Goal: Find specific page/section: Find specific page/section

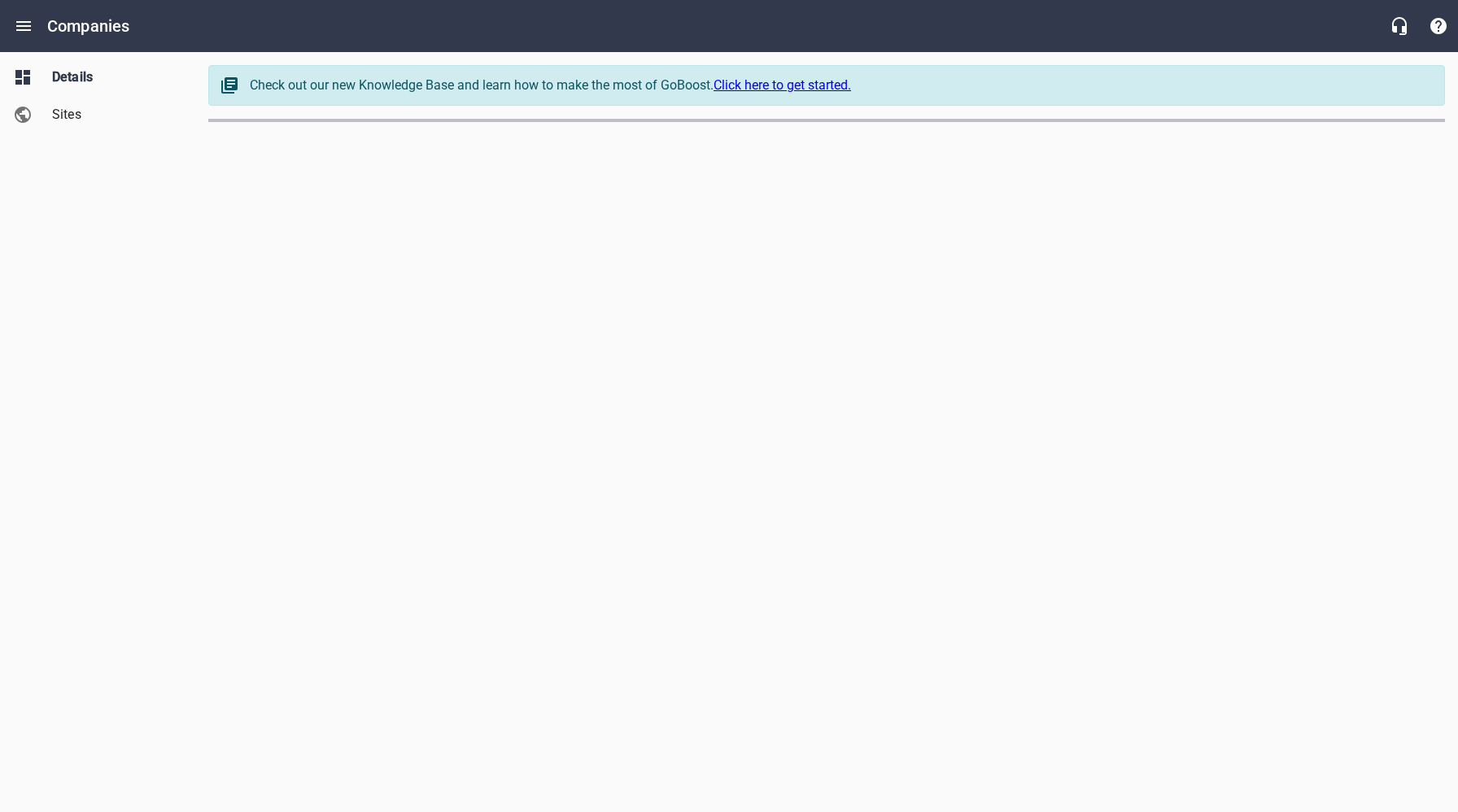
select select "[US_STATE]"
select select "62"
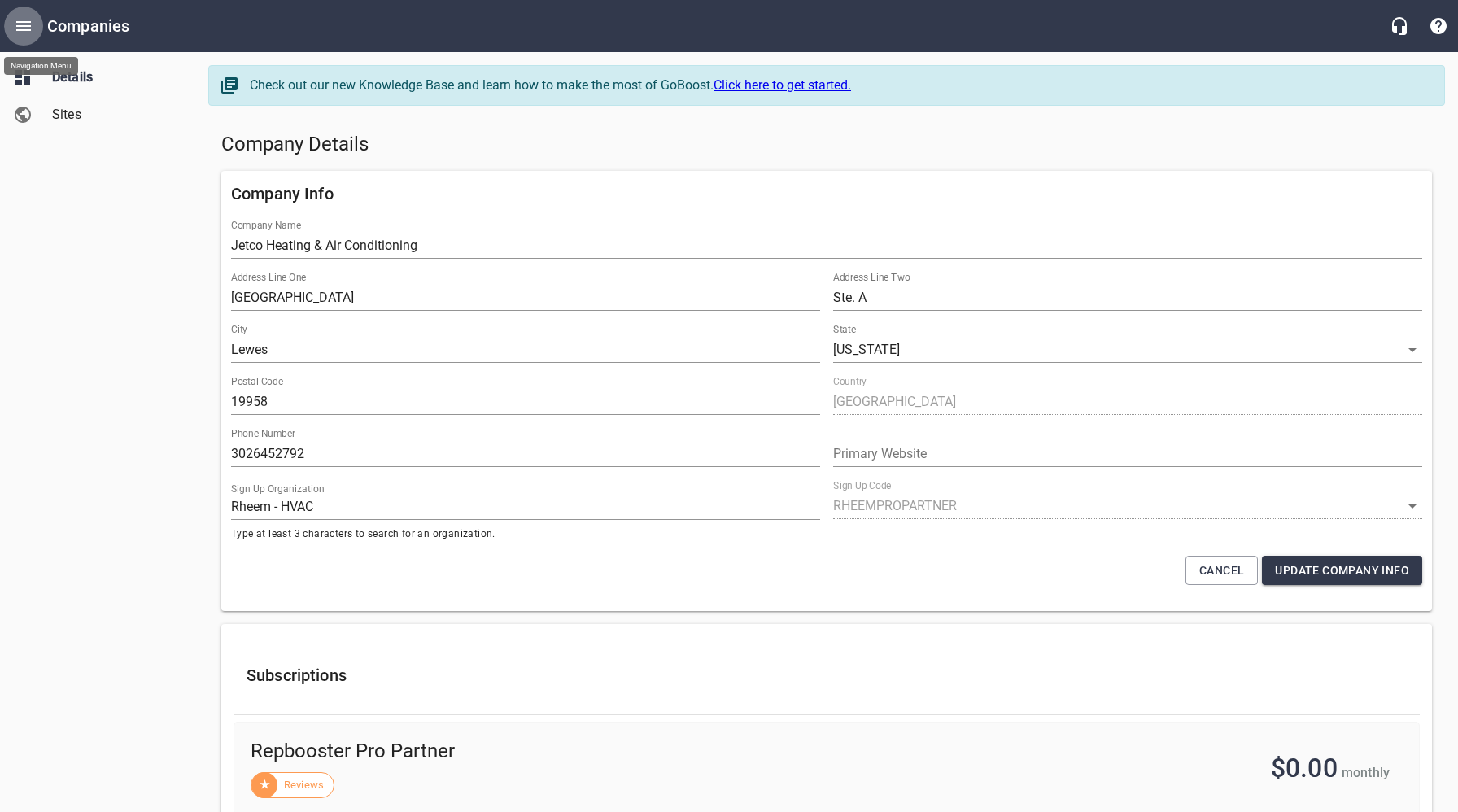
click at [25, 27] on icon "Open drawer" at bounding box center [23, 26] width 19 height 19
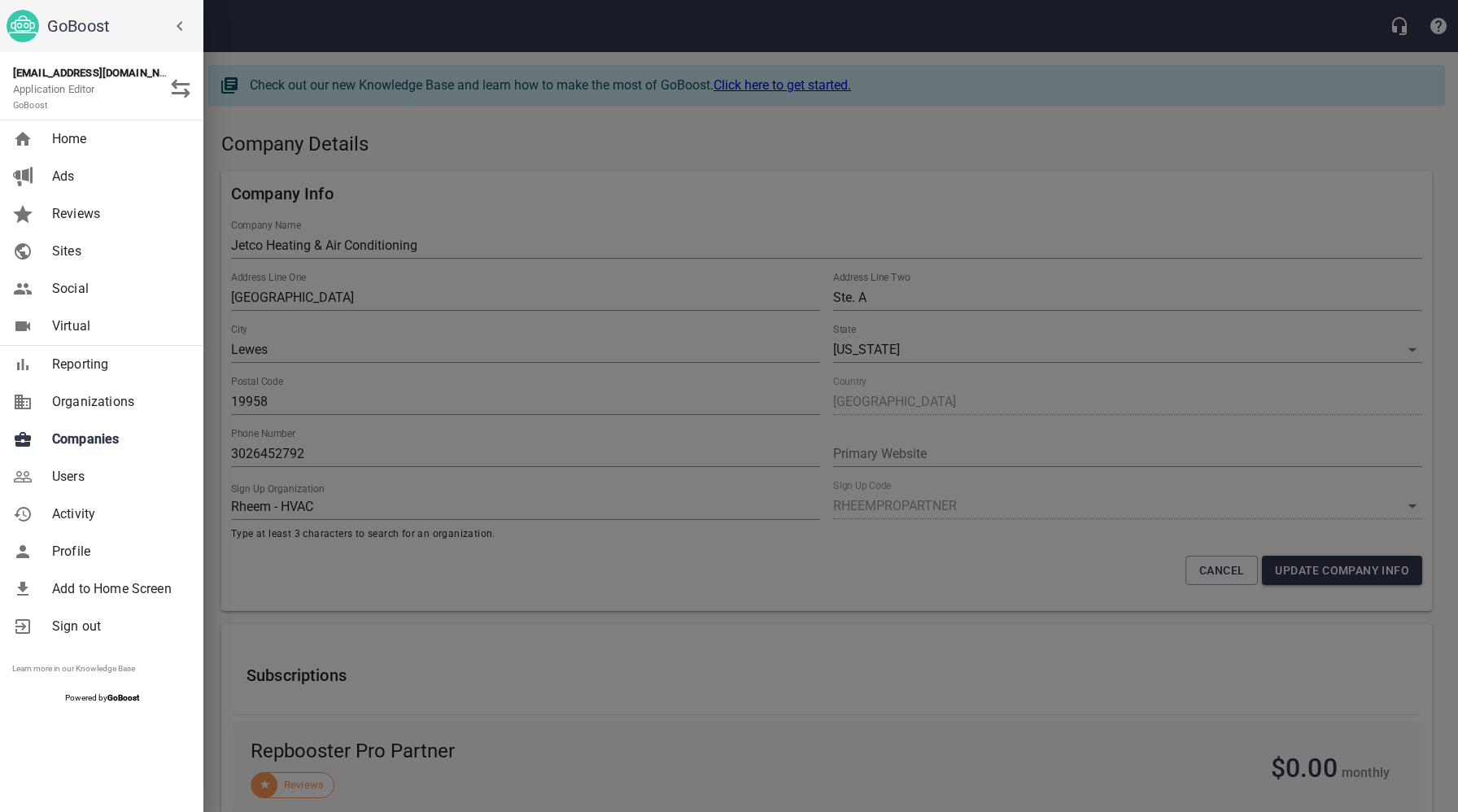
click at [515, 148] on div at bounding box center [729, 406] width 1458 height 812
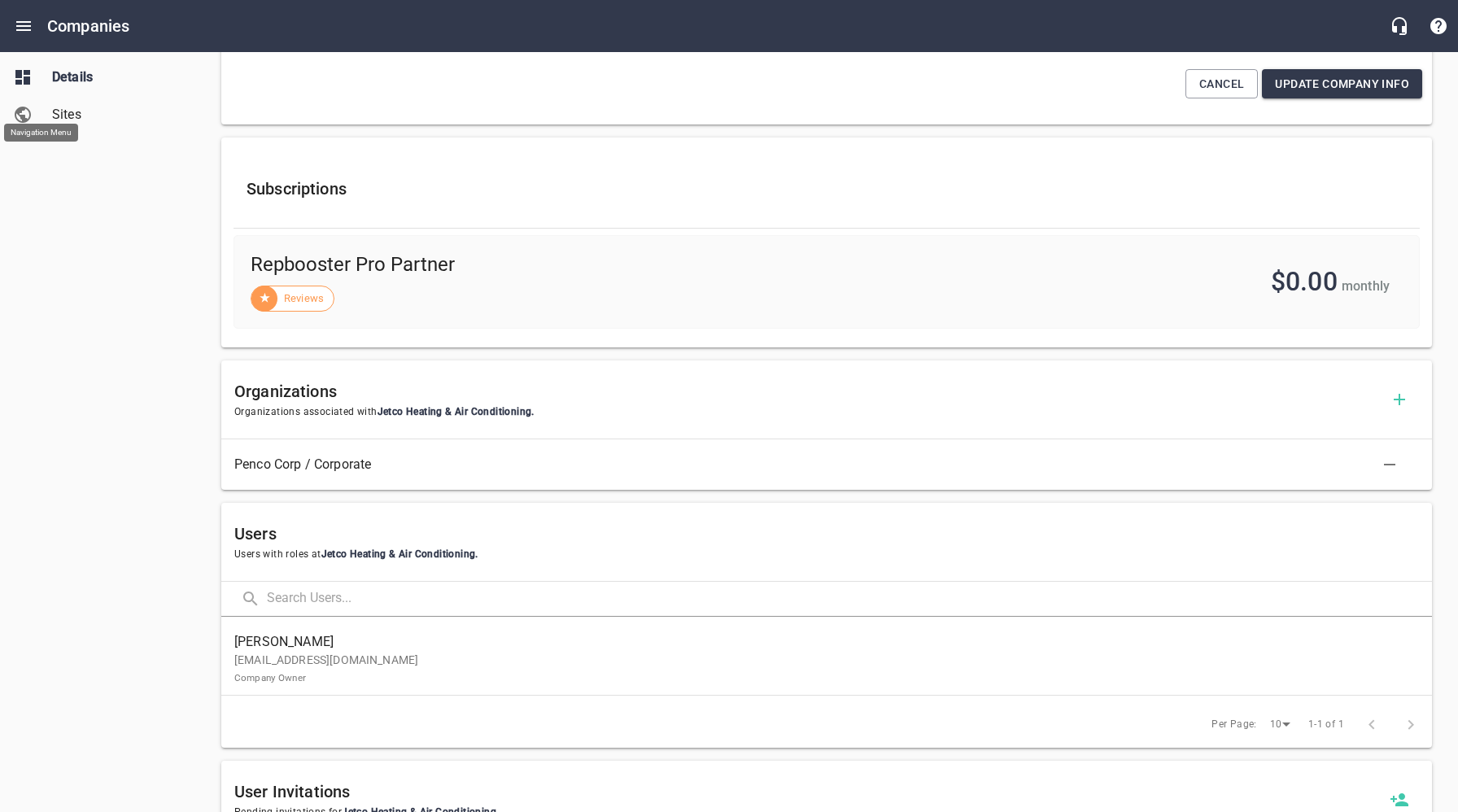
scroll to position [554, 0]
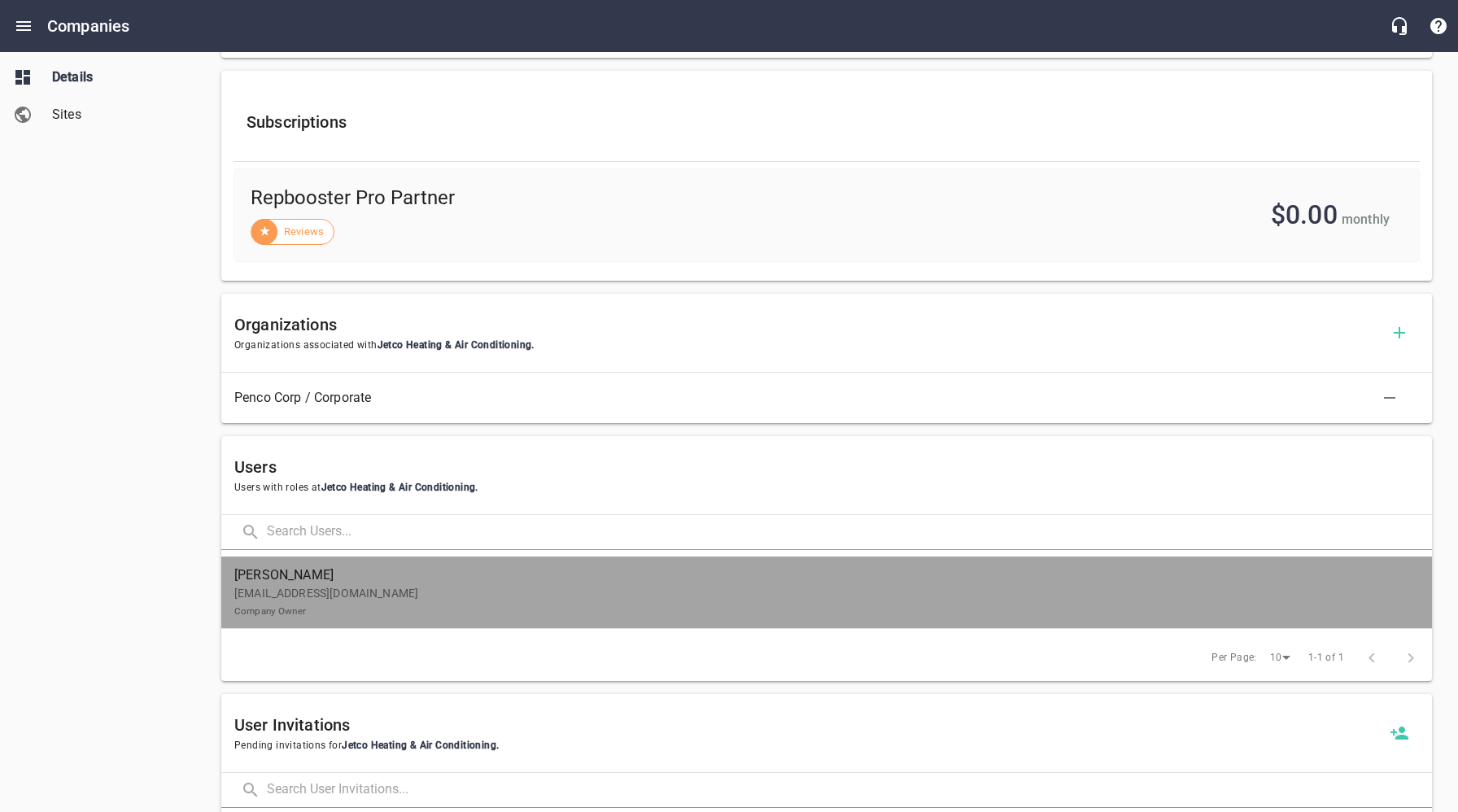
drag, startPoint x: 375, startPoint y: 603, endPoint x: 389, endPoint y: 599, distance: 14.6
click at [375, 603] on p "[EMAIL_ADDRESS][DOMAIN_NAME] Company Owner" at bounding box center [820, 601] width 1171 height 34
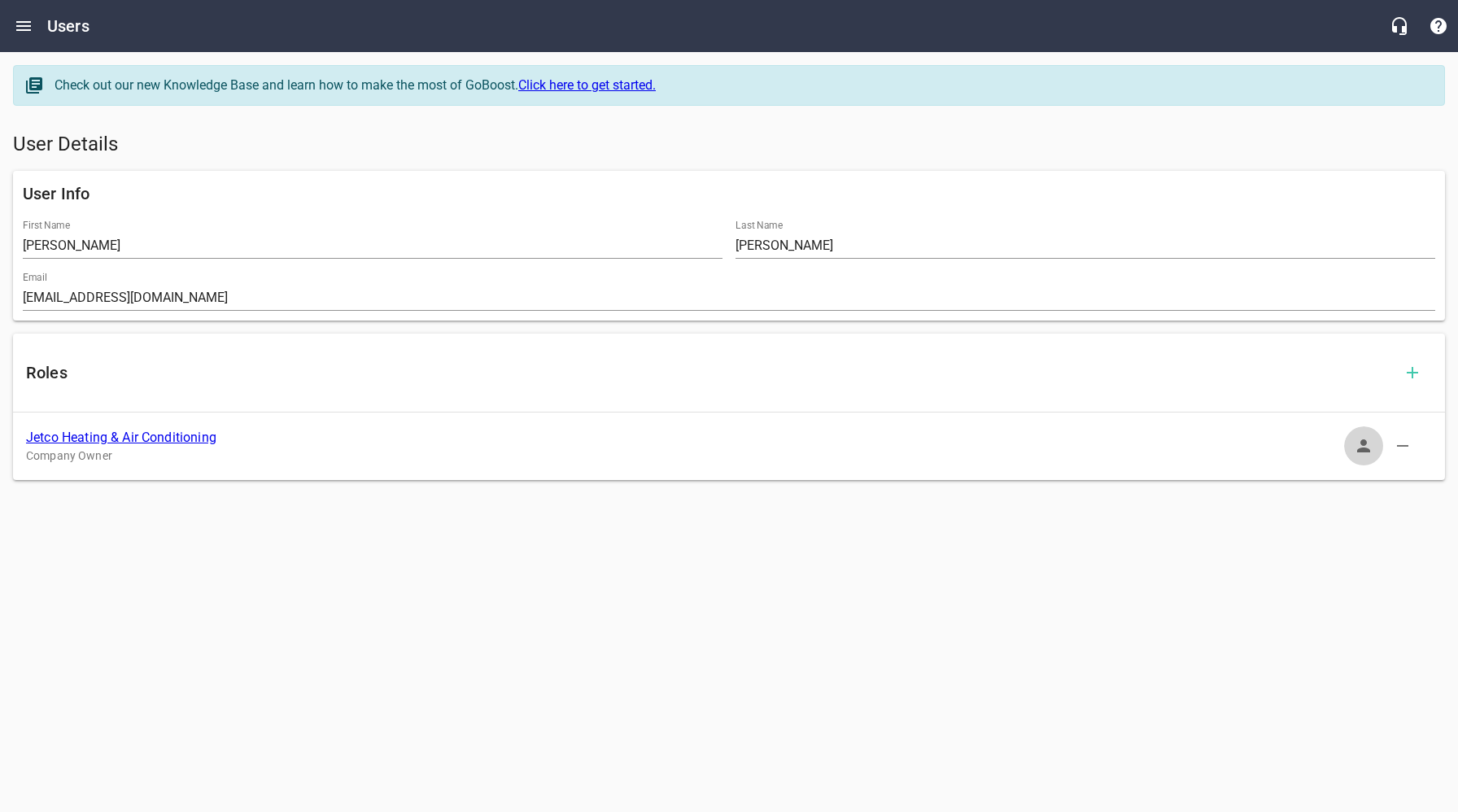
click at [1364, 446] on icon "button" at bounding box center [1364, 446] width 19 height 19
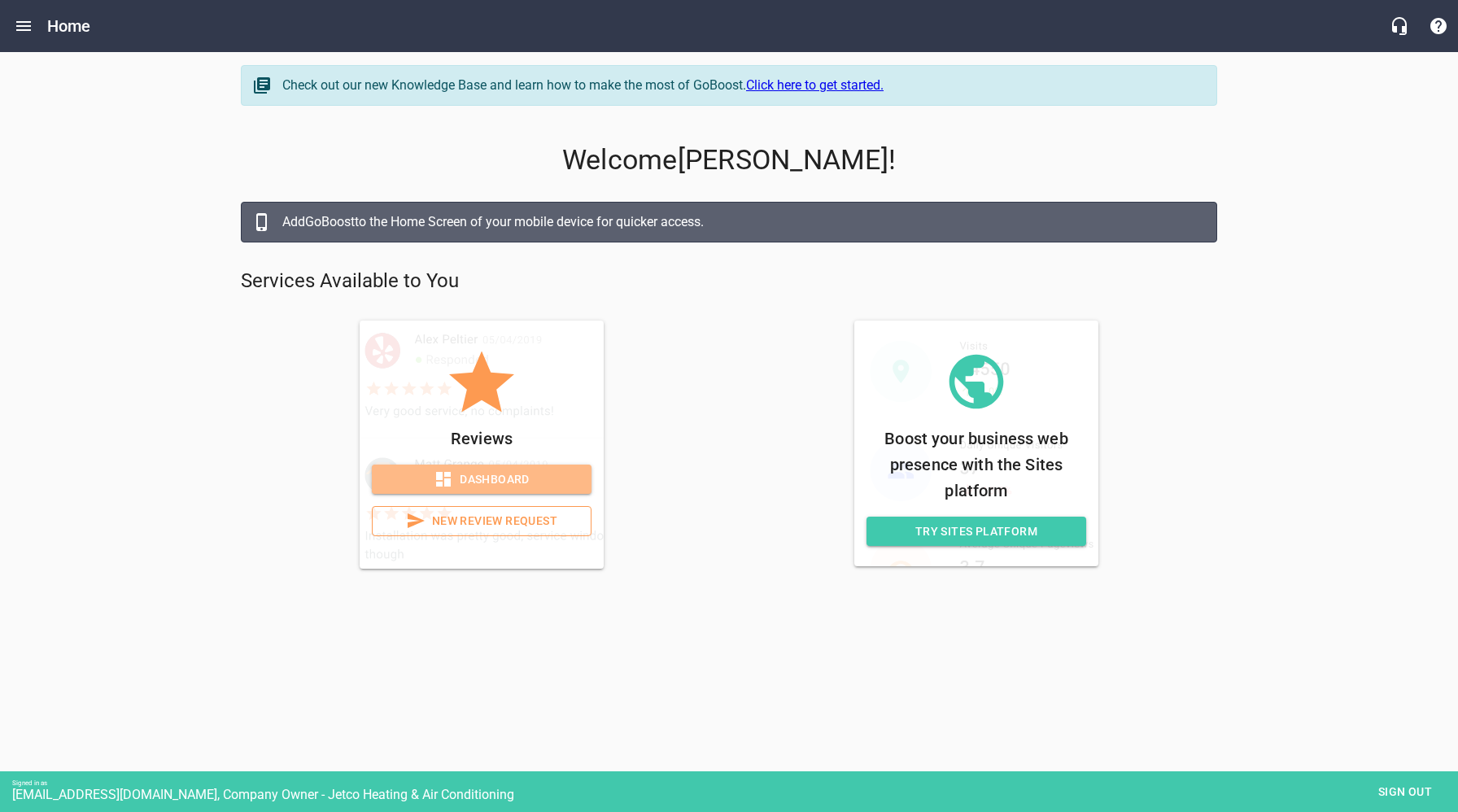
click at [549, 480] on span "Dashboard" at bounding box center [482, 479] width 194 height 20
